Goal: Find specific page/section: Find specific page/section

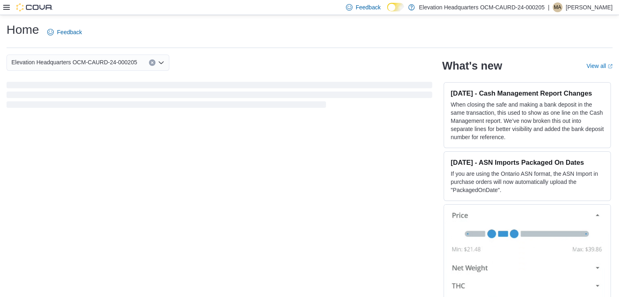
click at [5, 5] on icon at bounding box center [6, 7] width 7 height 5
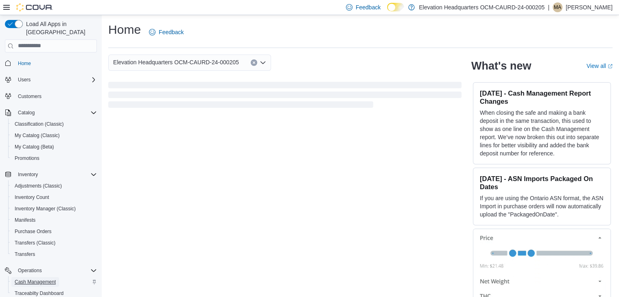
click at [35, 279] on span "Cash Management" at bounding box center [35, 282] width 41 height 7
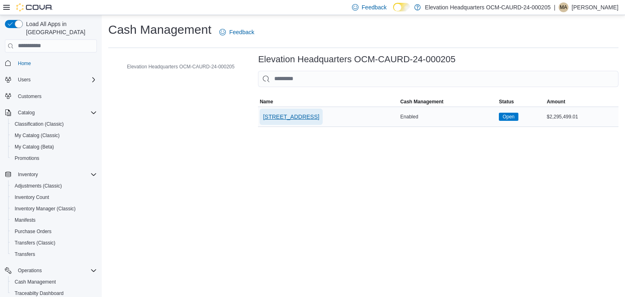
click at [286, 118] on span "701 8th Ave" at bounding box center [291, 117] width 56 height 8
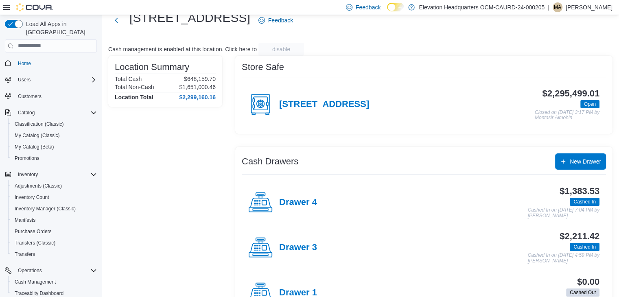
scroll to position [41, 0]
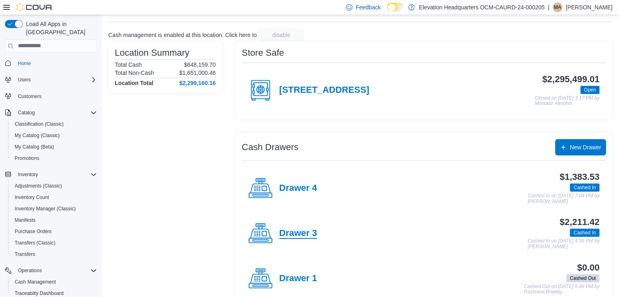
click at [300, 233] on h4 "Drawer 3" at bounding box center [298, 233] width 38 height 11
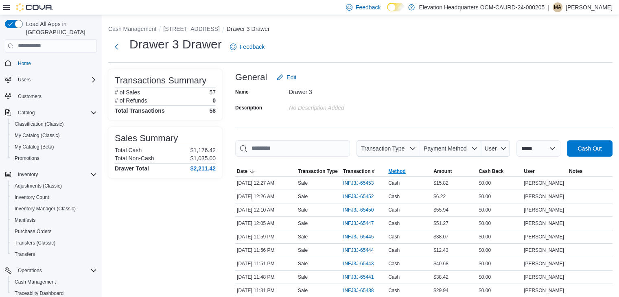
click at [402, 170] on span "Method" at bounding box center [396, 171] width 17 height 7
click at [406, 171] on span "Method" at bounding box center [396, 171] width 17 height 7
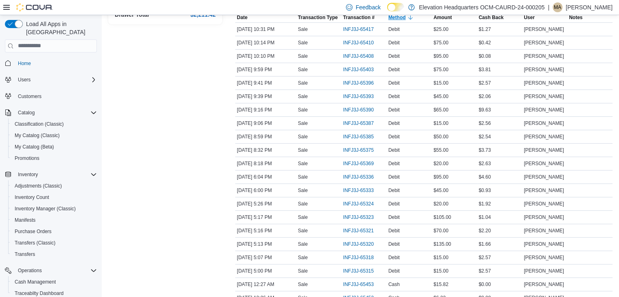
scroll to position [154, 0]
